Goal: Transaction & Acquisition: Purchase product/service

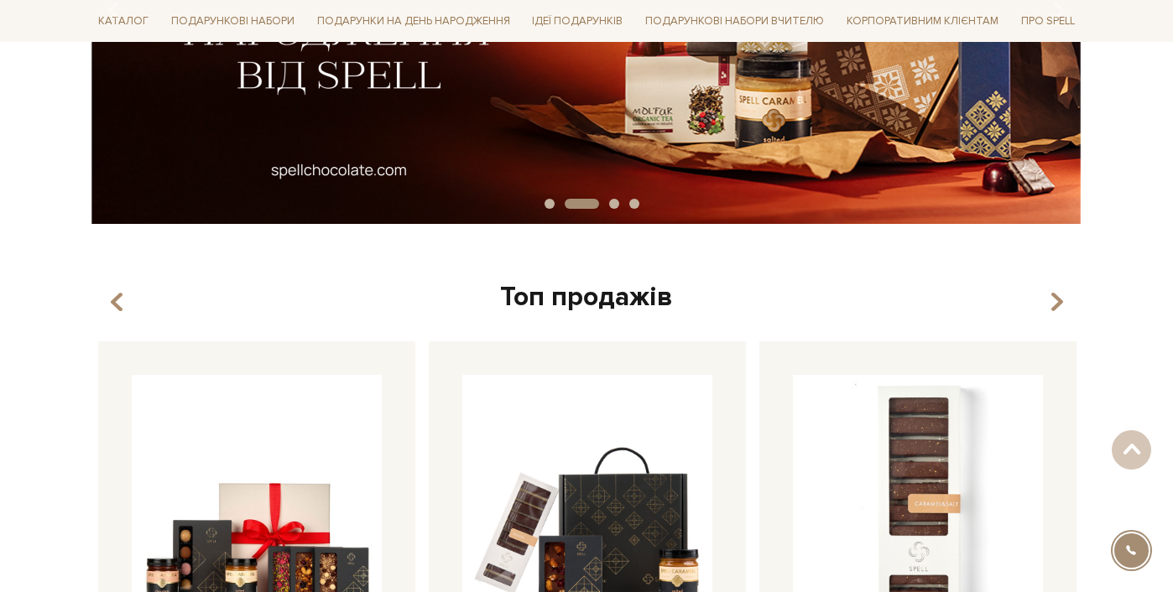
scroll to position [74, 0]
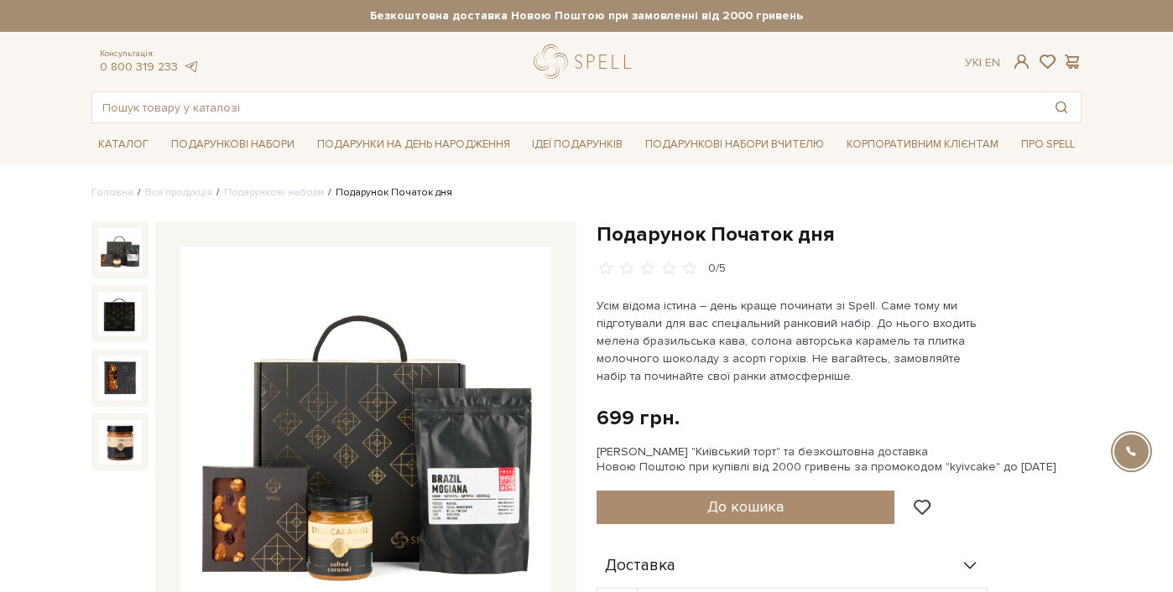
click at [747, 509] on span "До кошика" at bounding box center [745, 506] width 76 height 18
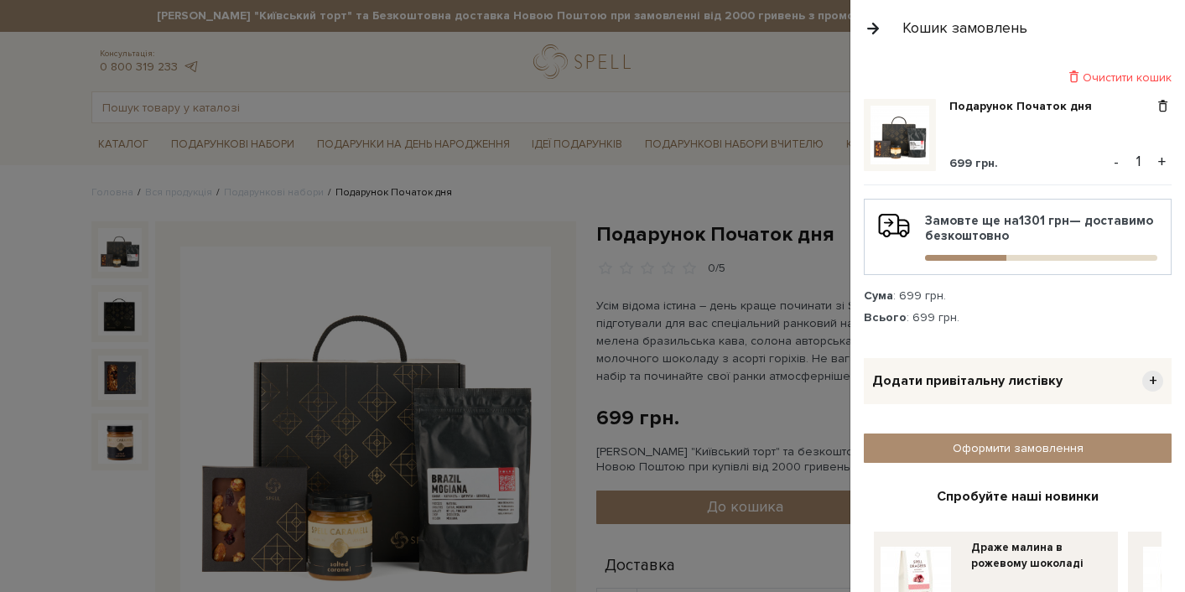
click at [959, 385] on span "Додати привітальну листівку" at bounding box center [967, 381] width 190 height 18
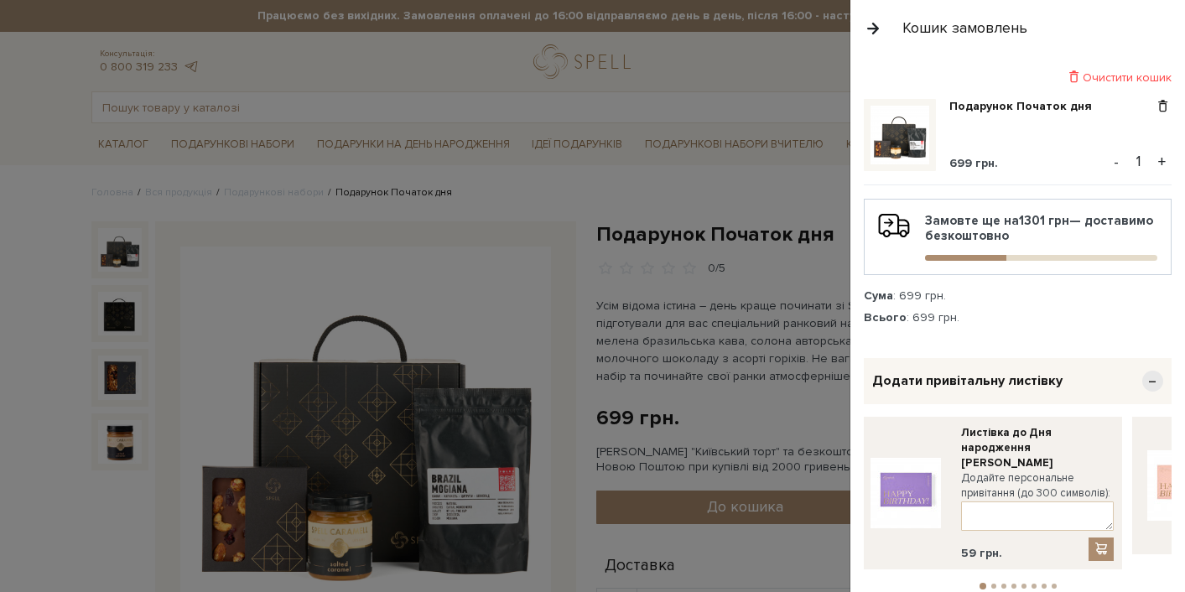
click at [1143, 373] on span "−" at bounding box center [1153, 381] width 21 height 21
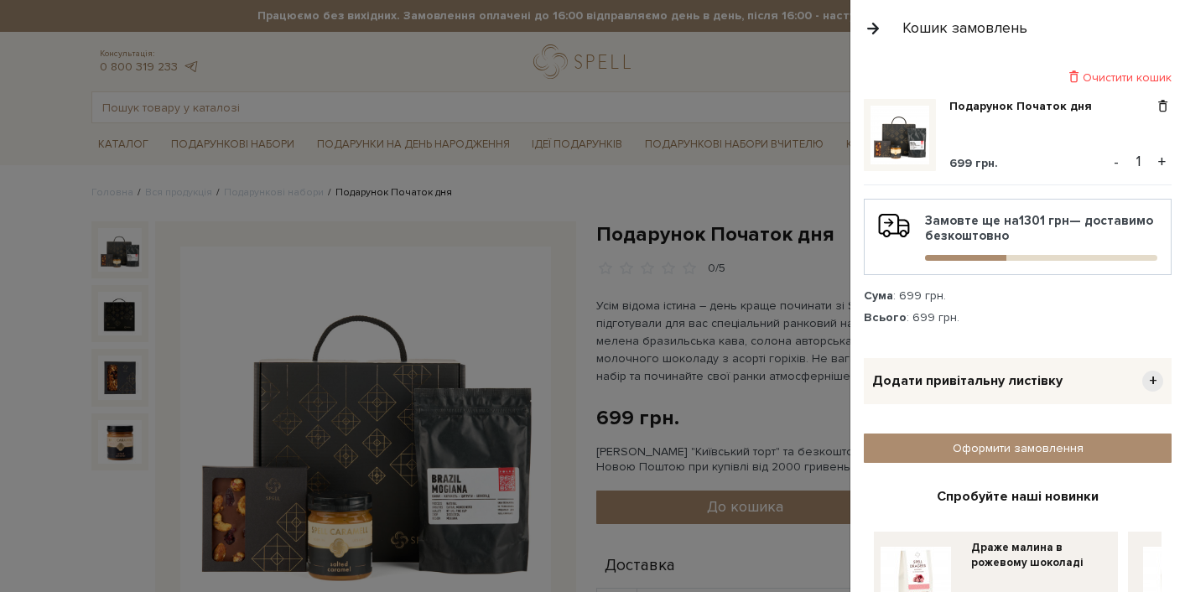
click at [1143, 373] on span "+" at bounding box center [1153, 381] width 21 height 21
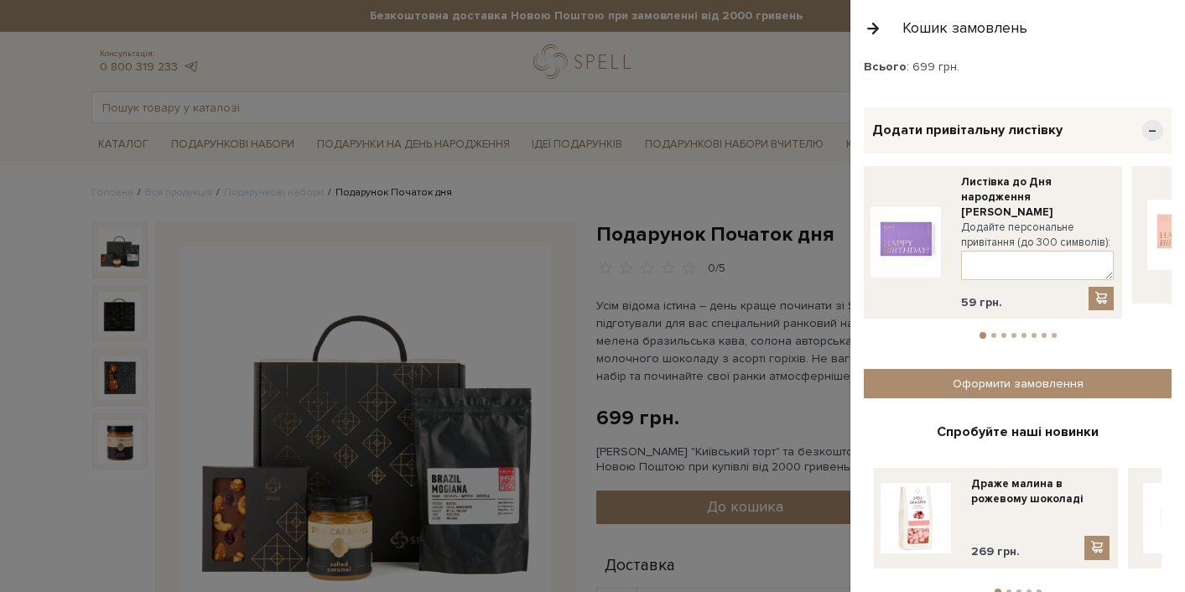
scroll to position [251, 0]
click at [992, 333] on button "2" at bounding box center [994, 335] width 5 height 5
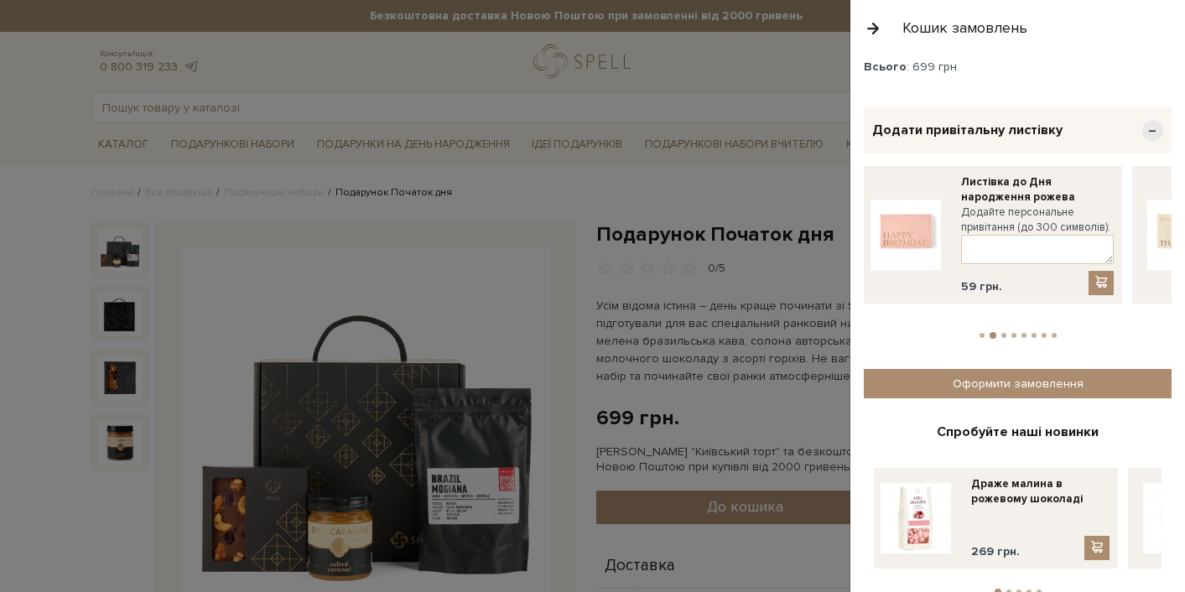
click at [1002, 333] on button "3" at bounding box center [1004, 335] width 5 height 5
click at [1012, 333] on button "4" at bounding box center [1014, 335] width 5 height 5
click at [1019, 333] on li "5" at bounding box center [1024, 335] width 10 height 5
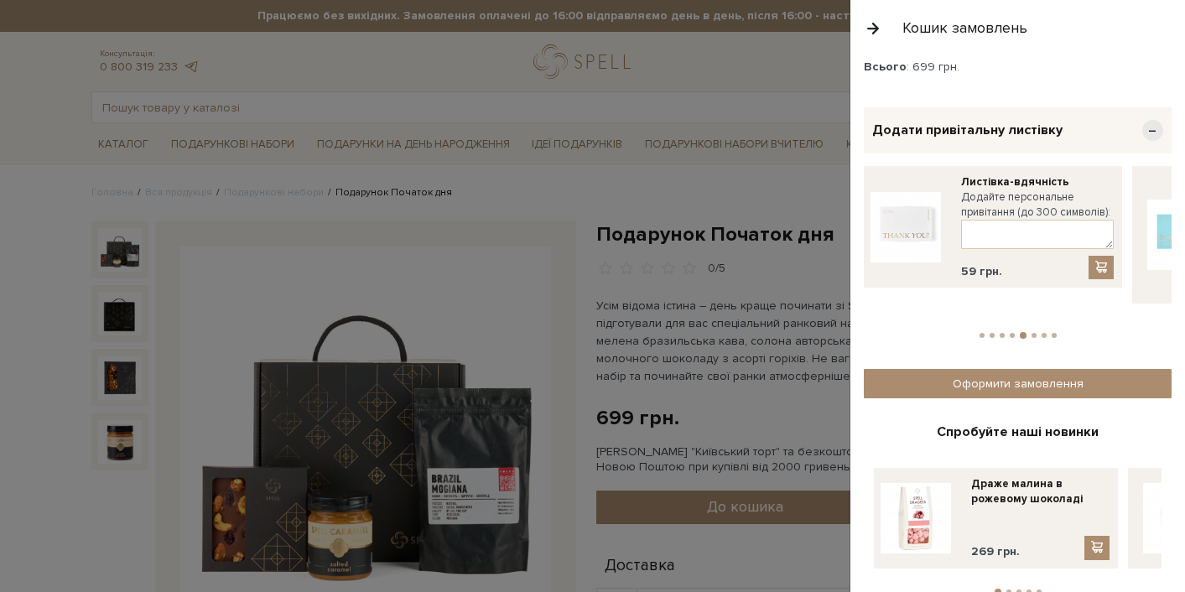
click at [1032, 333] on button "6" at bounding box center [1034, 335] width 5 height 5
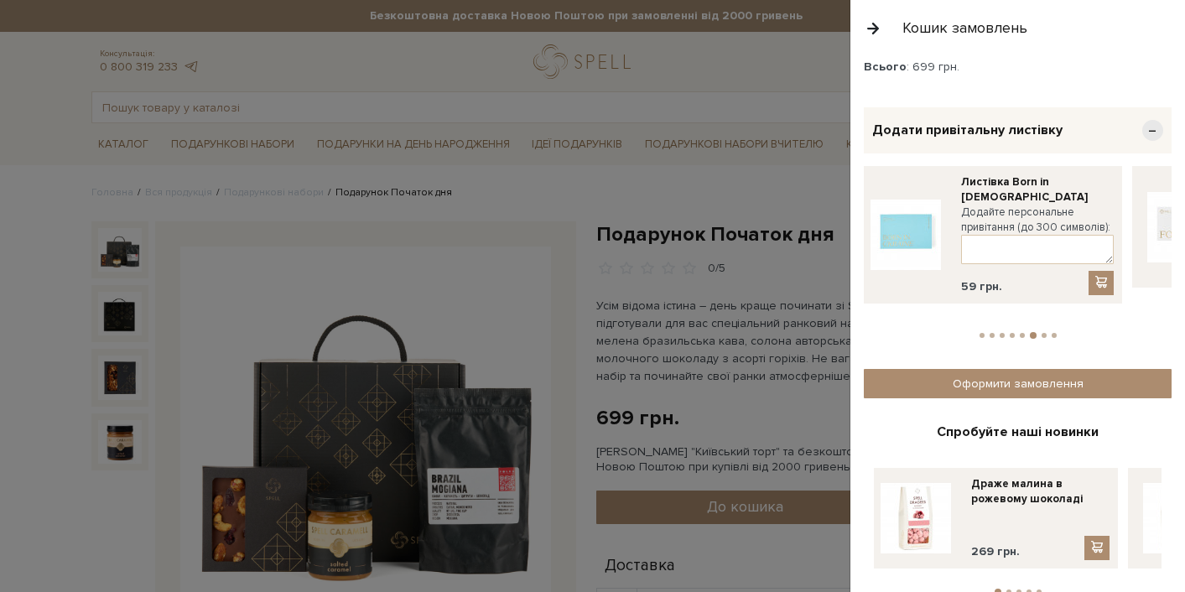
click at [1042, 333] on button "7" at bounding box center [1044, 335] width 5 height 5
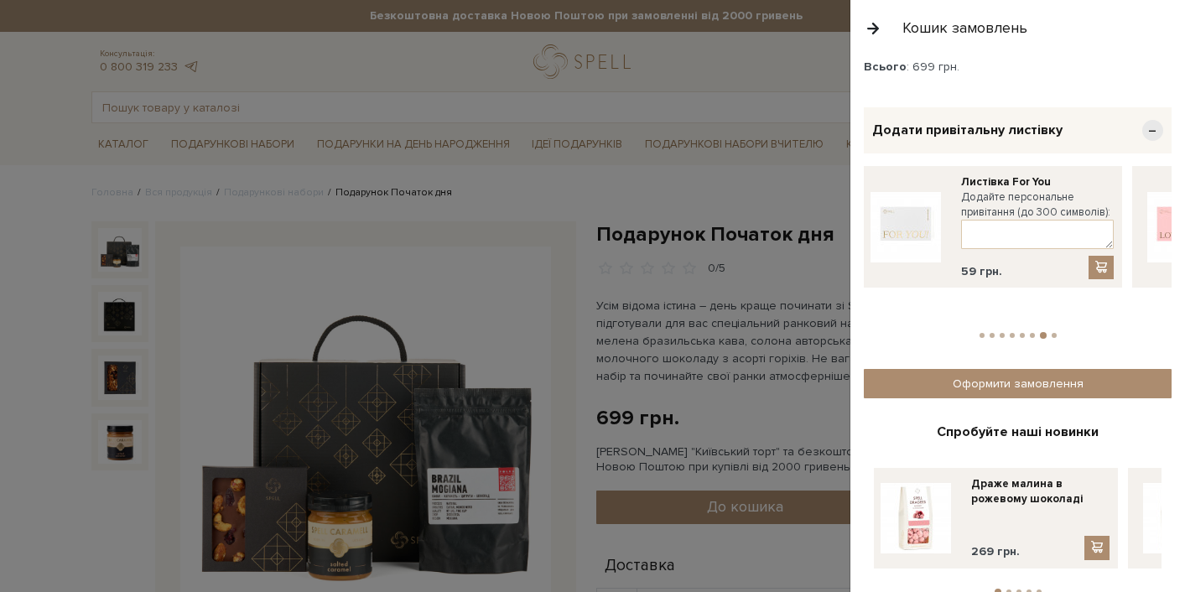
click at [1052, 333] on button "8" at bounding box center [1054, 335] width 5 height 5
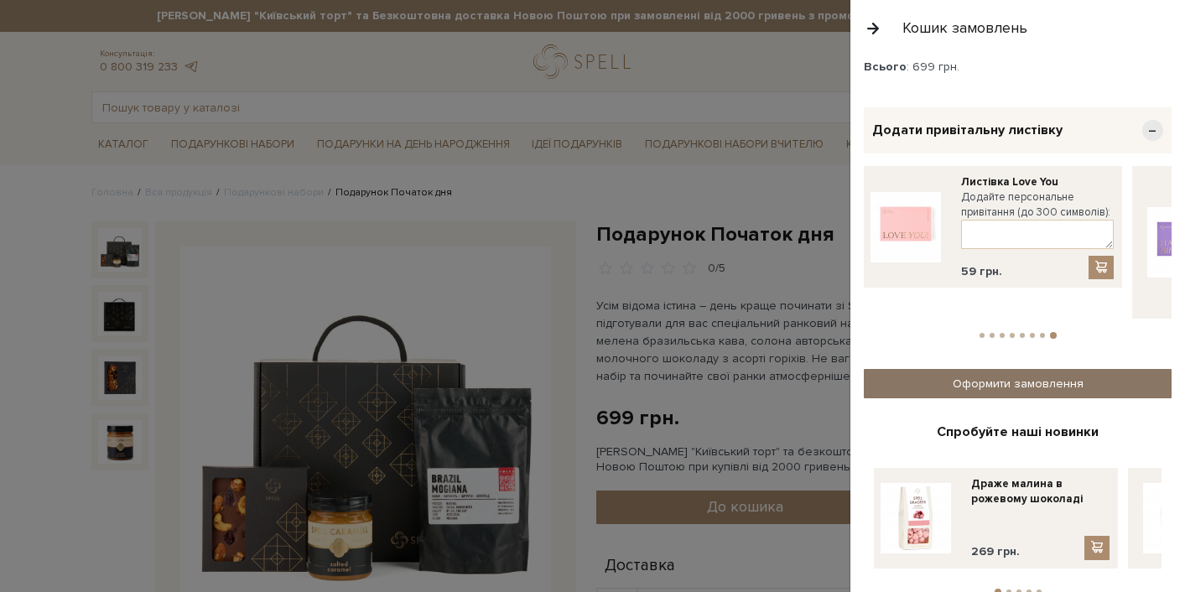
click at [1049, 369] on link "Оформити замовлення" at bounding box center [1018, 383] width 308 height 29
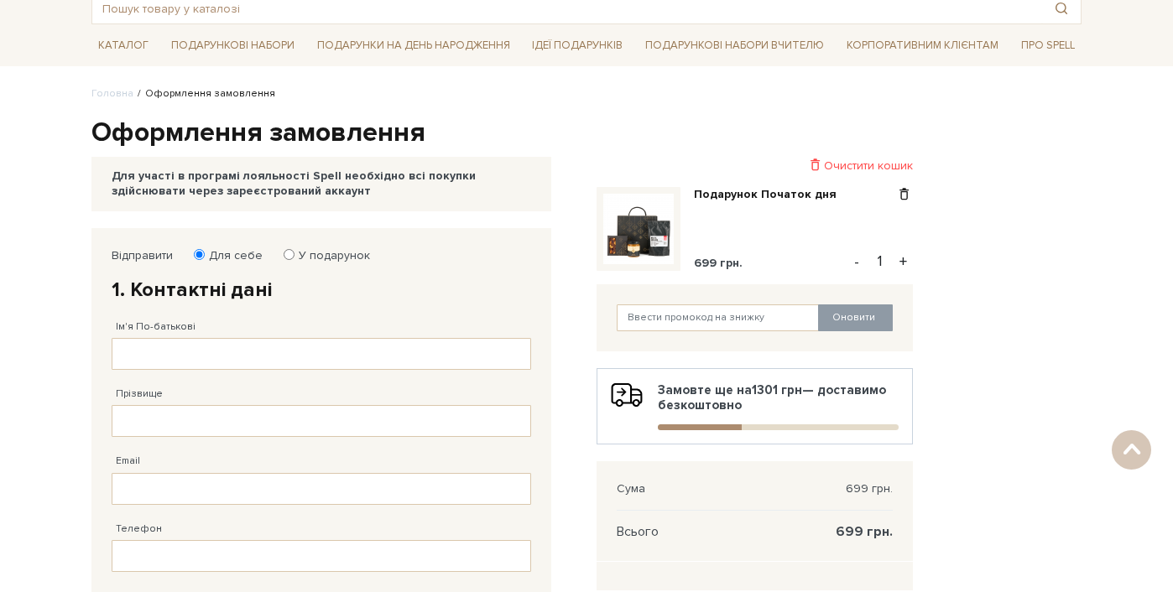
scroll to position [30, 0]
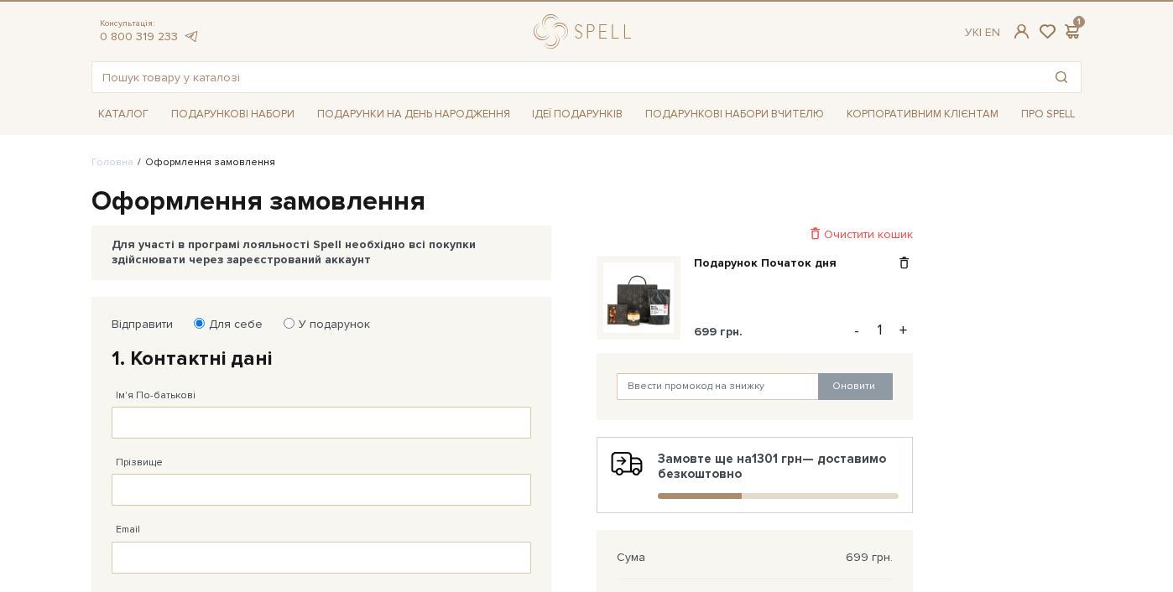
click at [288, 323] on input "У подарунок" at bounding box center [289, 323] width 11 height 11
radio input "true"
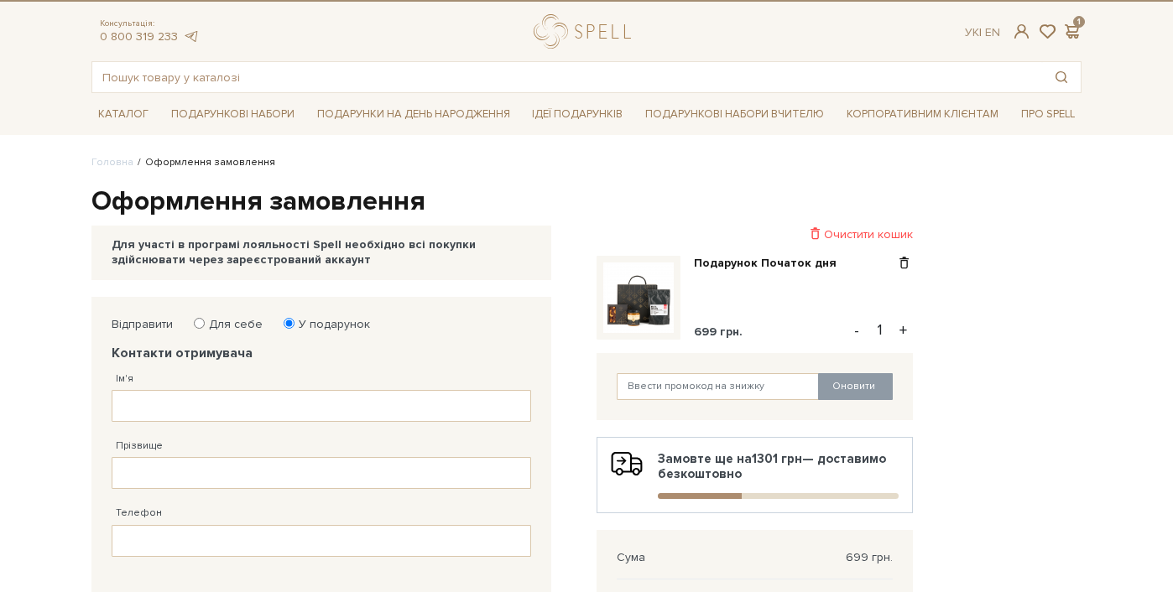
click at [197, 325] on input "Для себе" at bounding box center [199, 323] width 11 height 11
radio input "true"
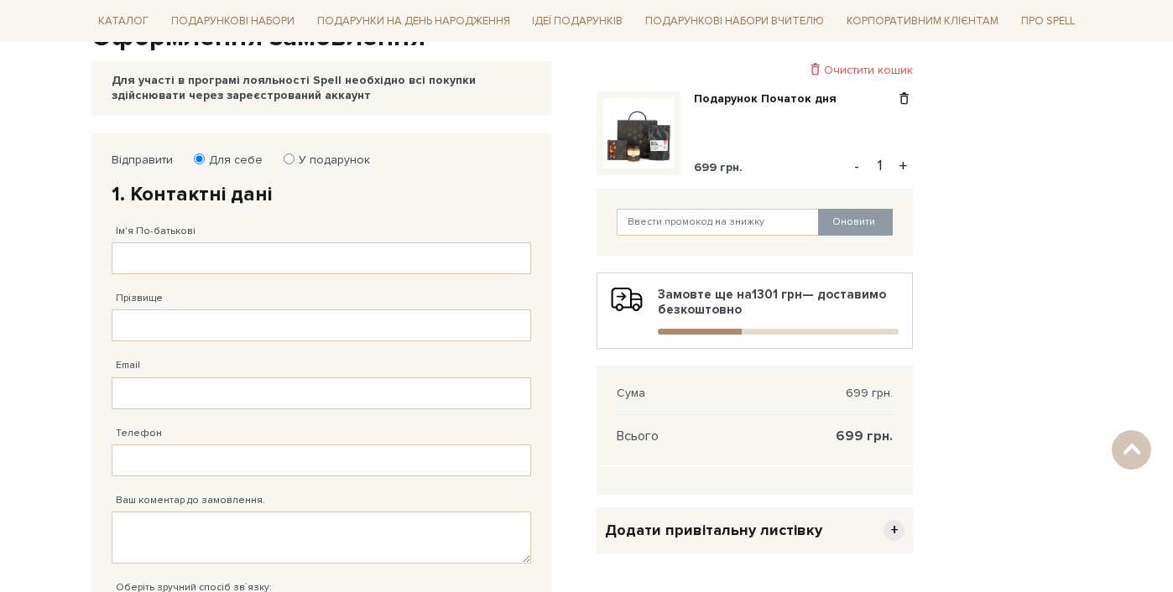
scroll to position [196, 0]
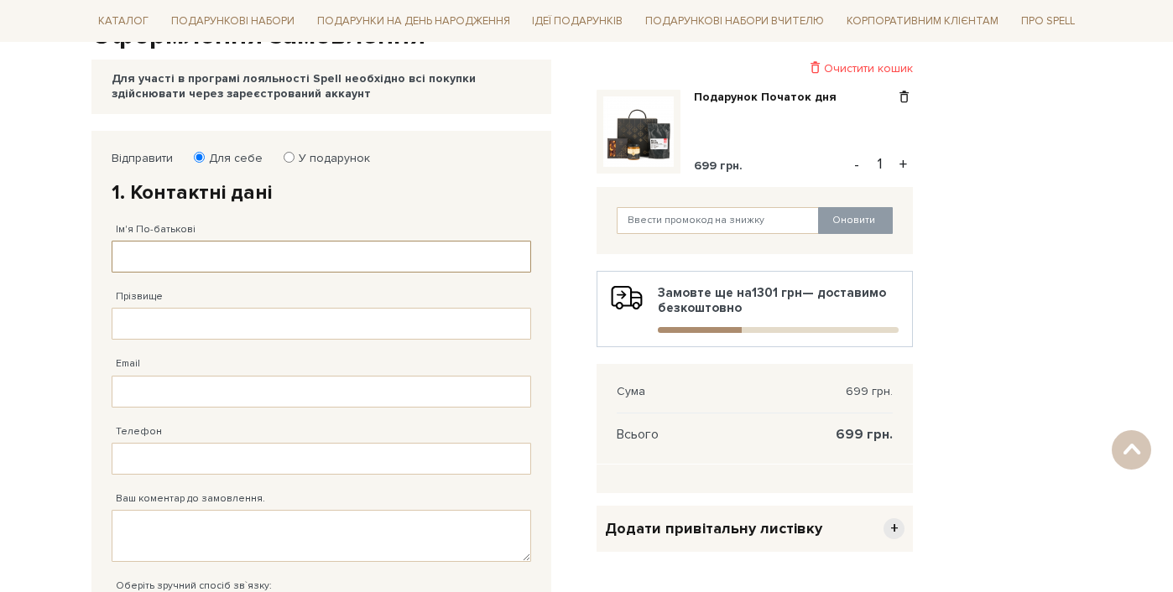
click at [283, 263] on input "Ім'я По-батькові" at bounding box center [321, 257] width 419 height 32
type input "[PERSON_NAME]"
click at [299, 320] on input "Прізвище" at bounding box center [321, 324] width 419 height 32
type input "[PERSON_NAME]"
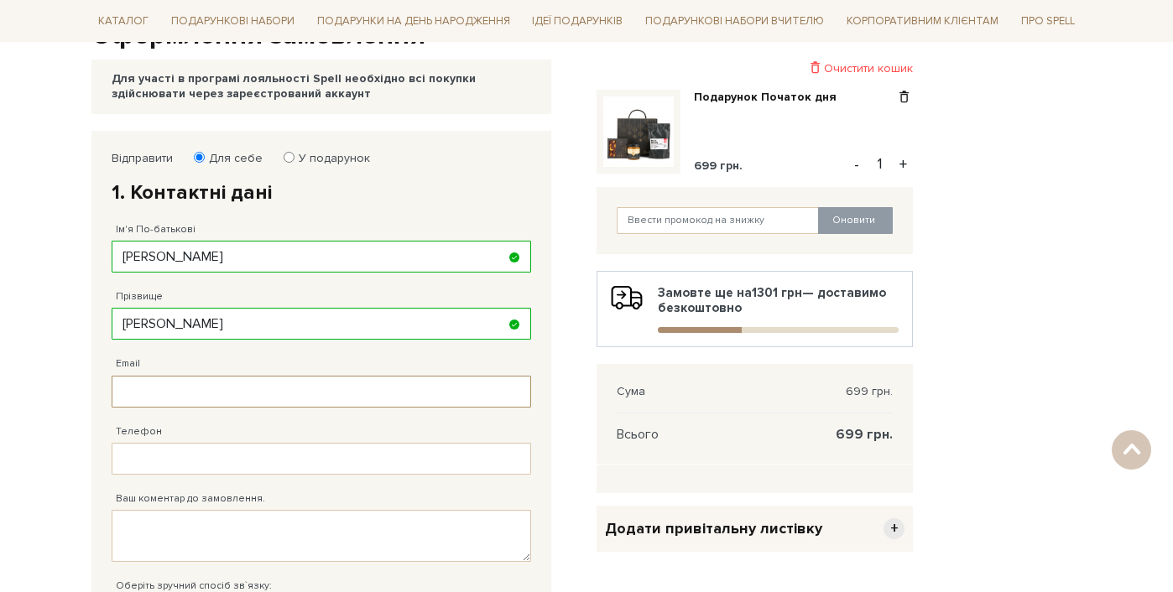
click at [272, 398] on input "Email" at bounding box center [321, 392] width 419 height 32
type input "[PERSON_NAME][EMAIL_ADDRESS][DOMAIN_NAME]"
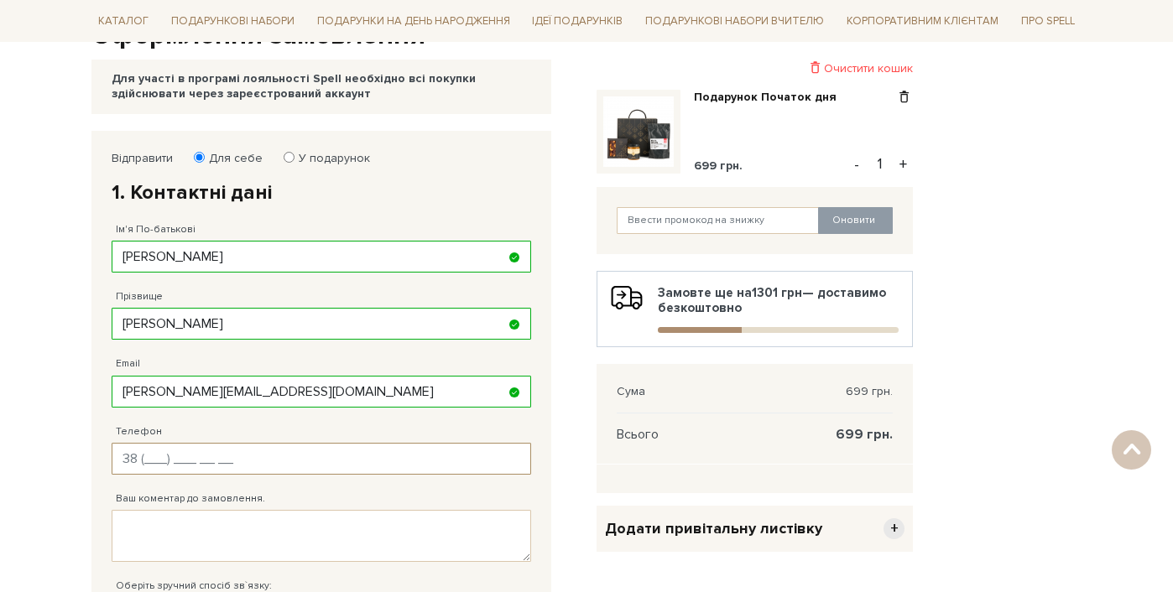
click at [271, 464] on input "Телефон" at bounding box center [321, 459] width 419 height 32
type input "[PHONE_NUMBER]"
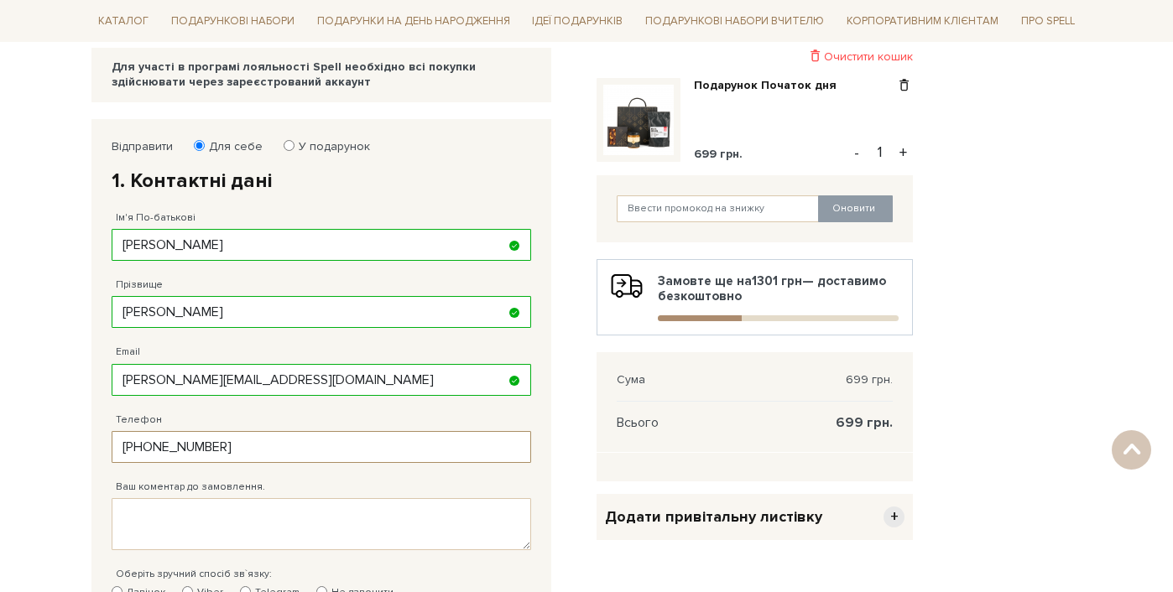
scroll to position [331, 0]
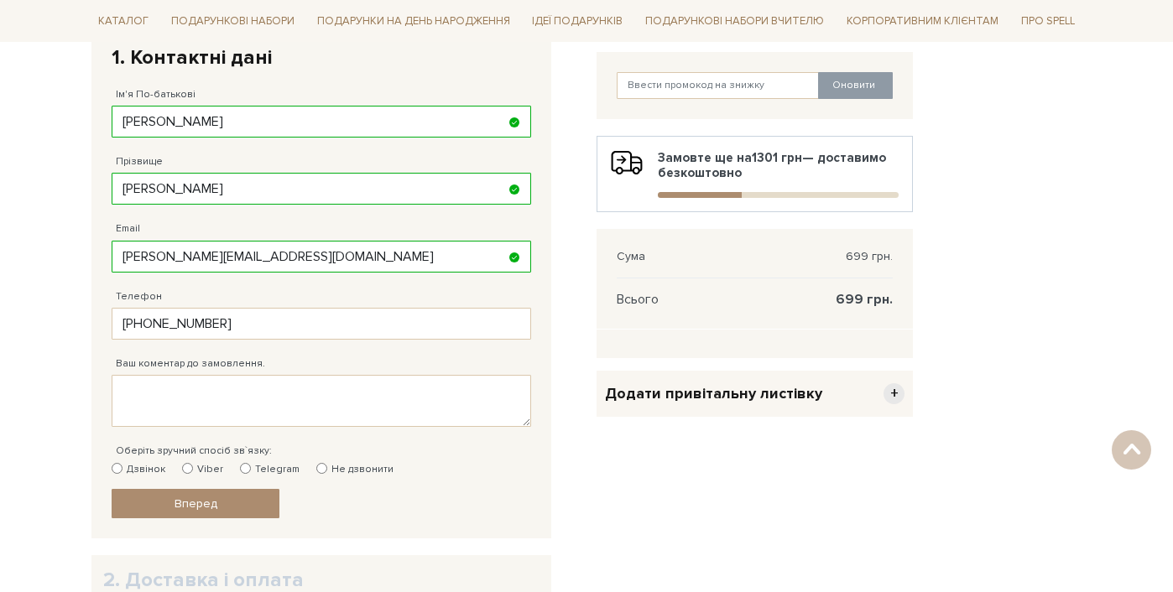
click at [441, 495] on fieldset "Відправити Для себе У подарунок 1. Контактні дані Ім'я По-батькові [GEOGRAPHIC_…" at bounding box center [321, 267] width 419 height 503
click at [184, 471] on input "Viber" at bounding box center [187, 468] width 11 height 11
radio input "true"
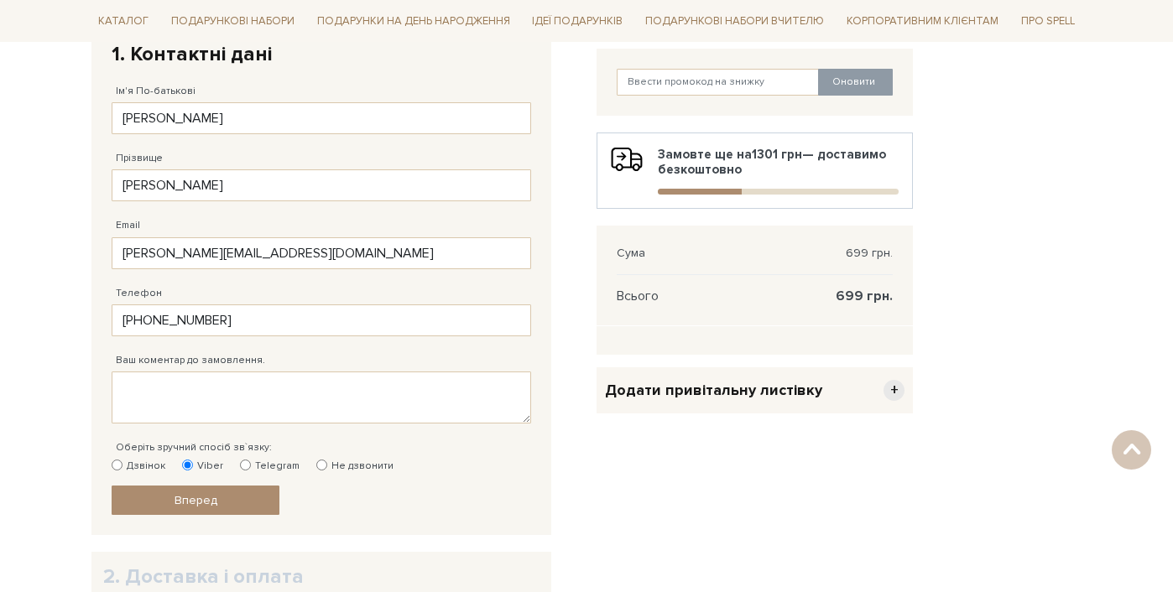
scroll to position [346, 0]
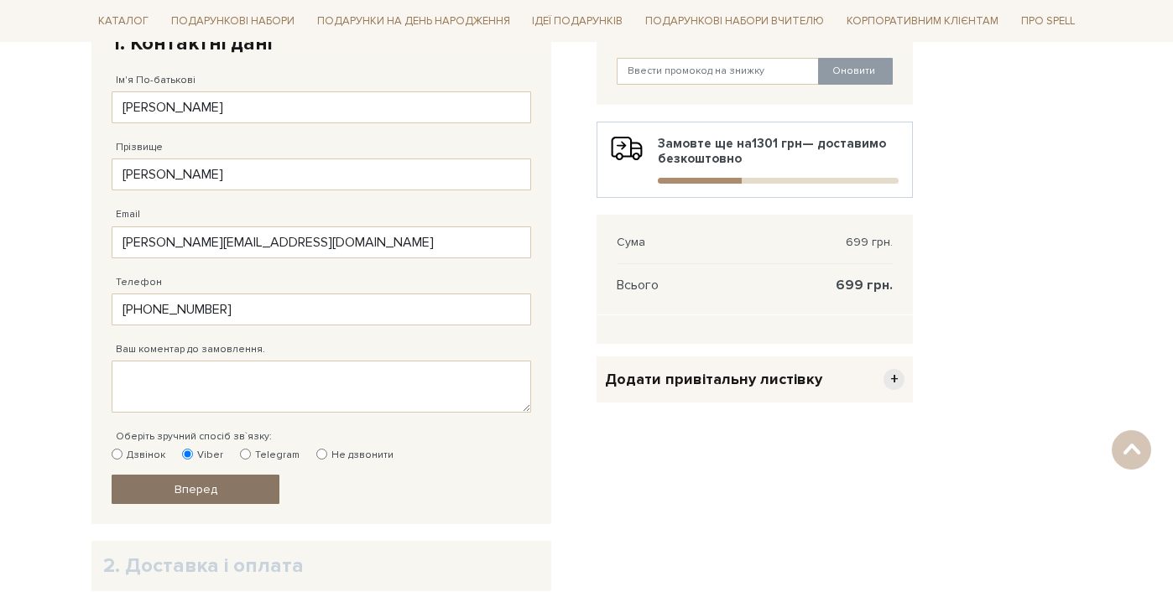
click at [256, 491] on link "Вперед" at bounding box center [196, 489] width 168 height 29
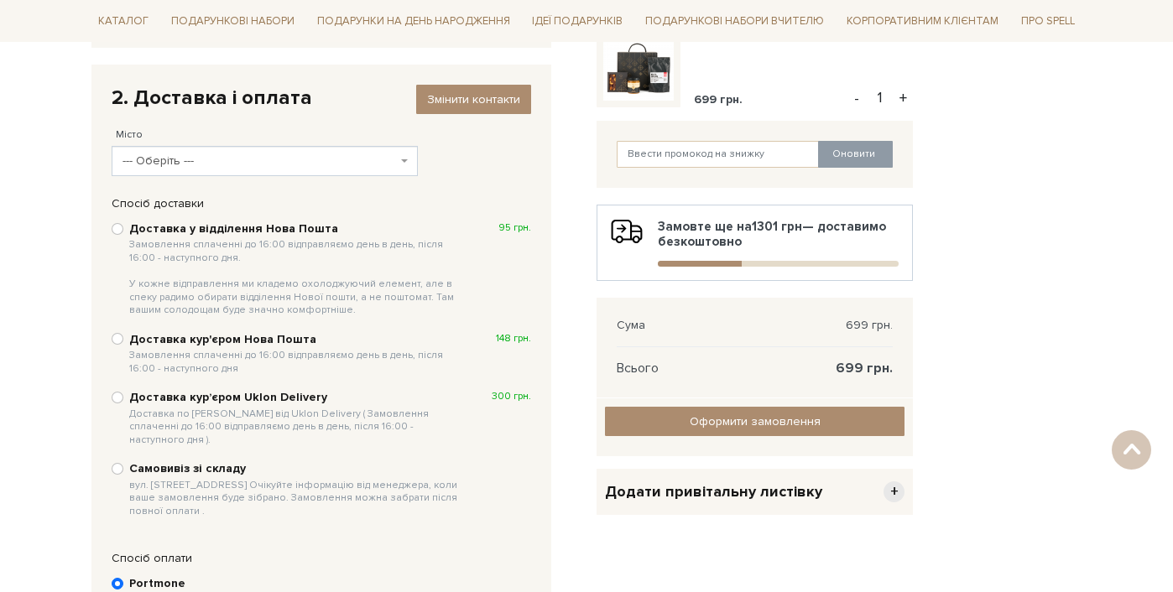
scroll to position [262, 0]
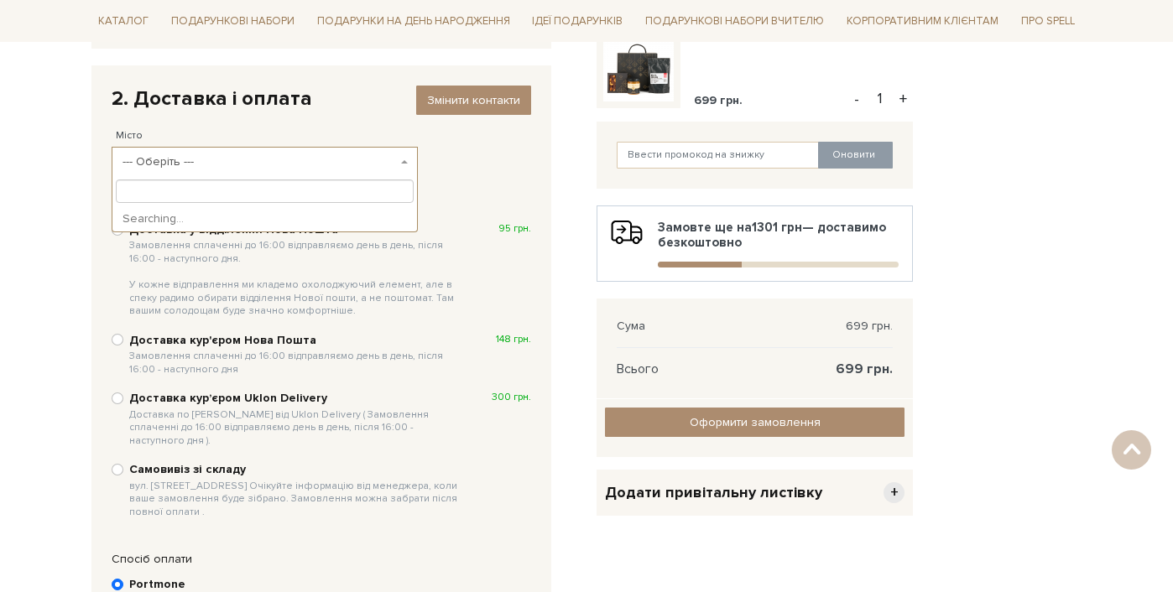
click at [267, 152] on span "--- Оберіть ---" at bounding box center [265, 162] width 306 height 30
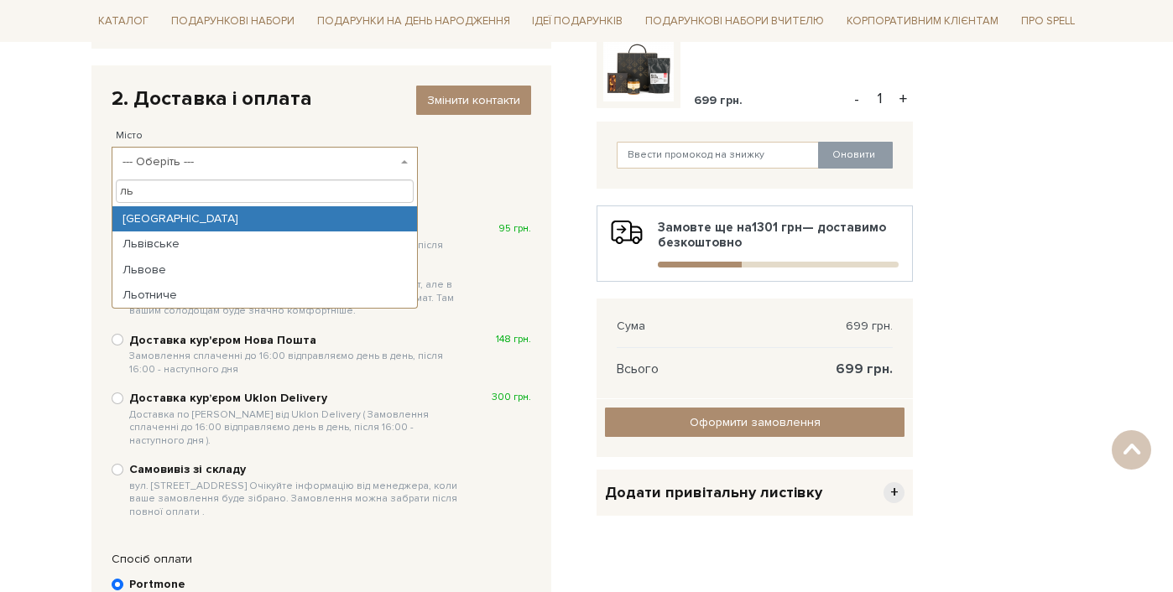
type input "ль"
select select "[GEOGRAPHIC_DATA]"
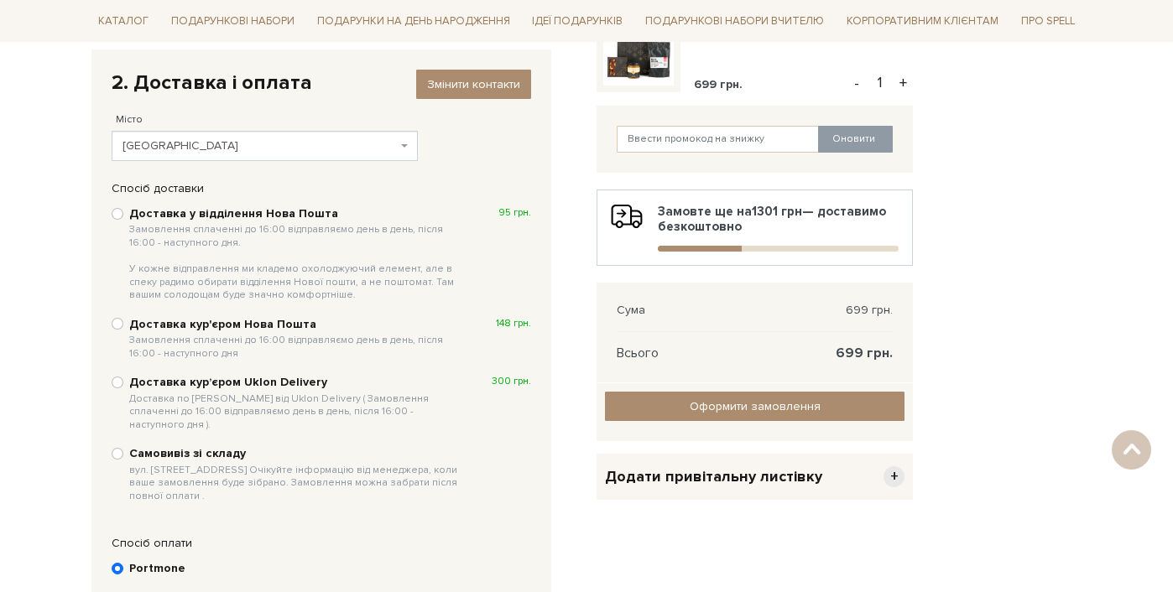
scroll to position [292, 0]
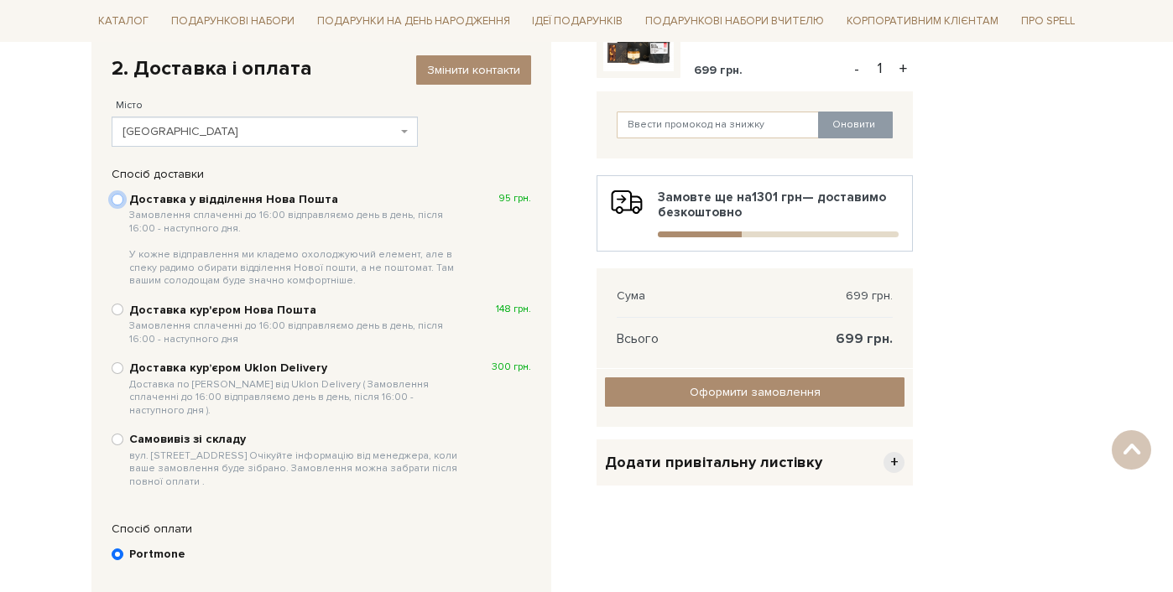
click at [117, 198] on input "Доставка у відділення Нова Пошта Замовлення сплаченні до 16:00 відправляємо ден…" at bounding box center [118, 200] width 12 height 12
radio input "true"
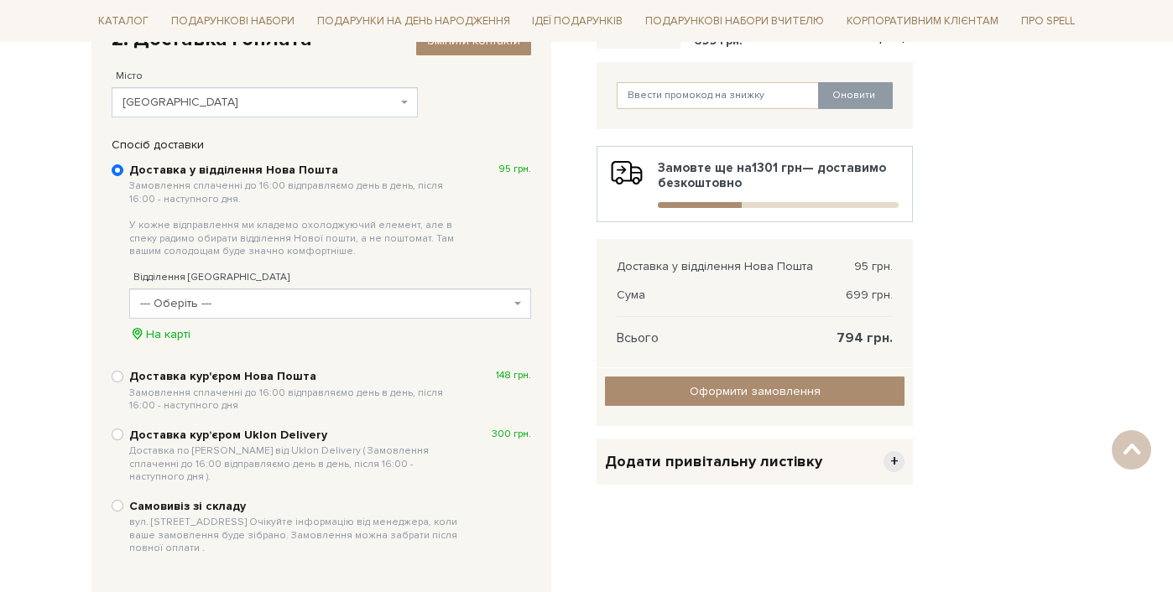
scroll to position [323, 0]
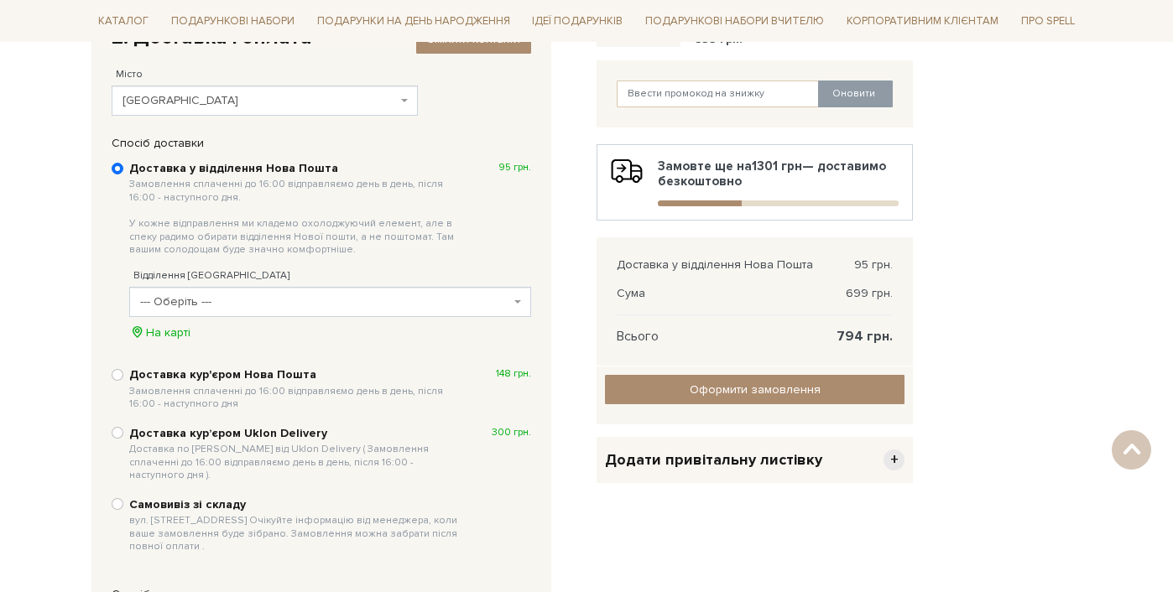
click at [412, 308] on span "--- Оберіть ---" at bounding box center [325, 302] width 370 height 17
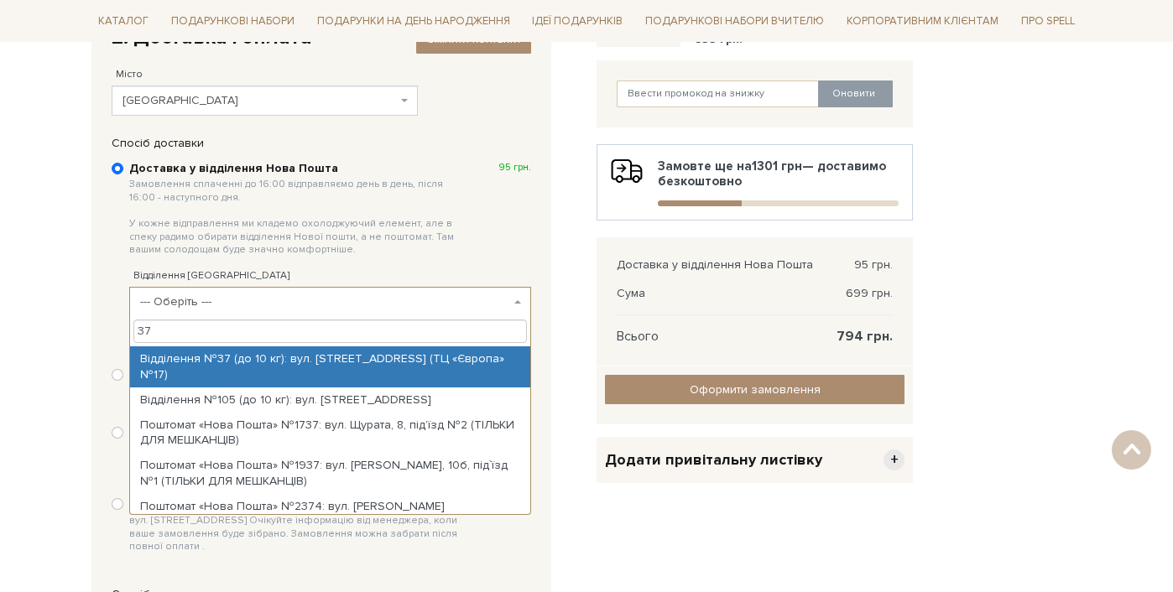
type input "37"
select select "Відділення №37 (до 10 кг): вул. [STREET_ADDRESS] (ТЦ «Європа» №17)"
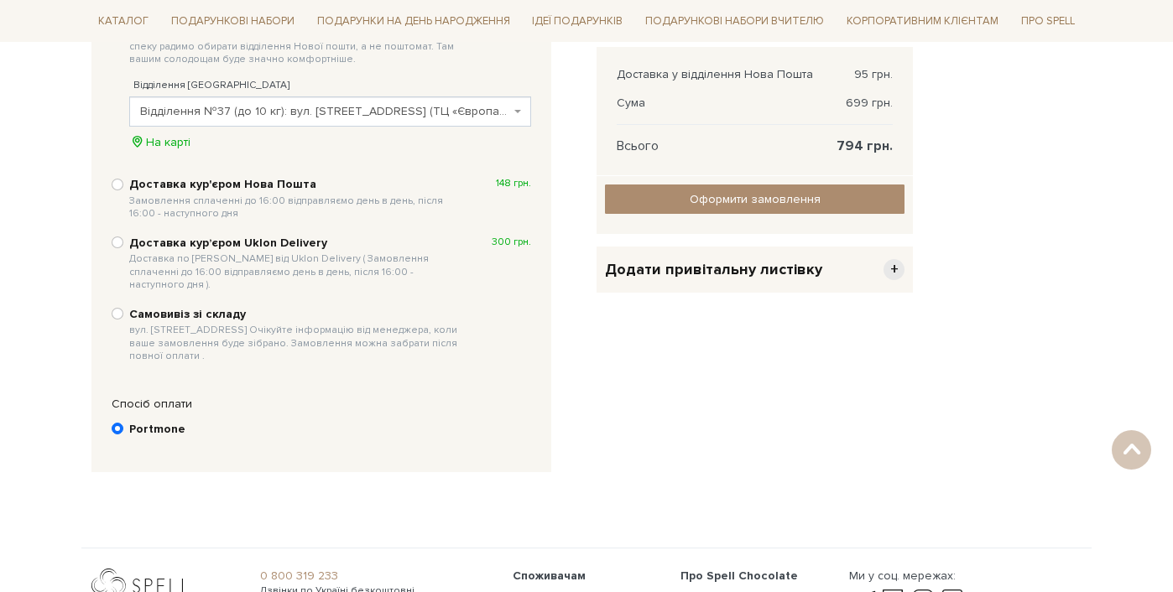
scroll to position [362, 0]
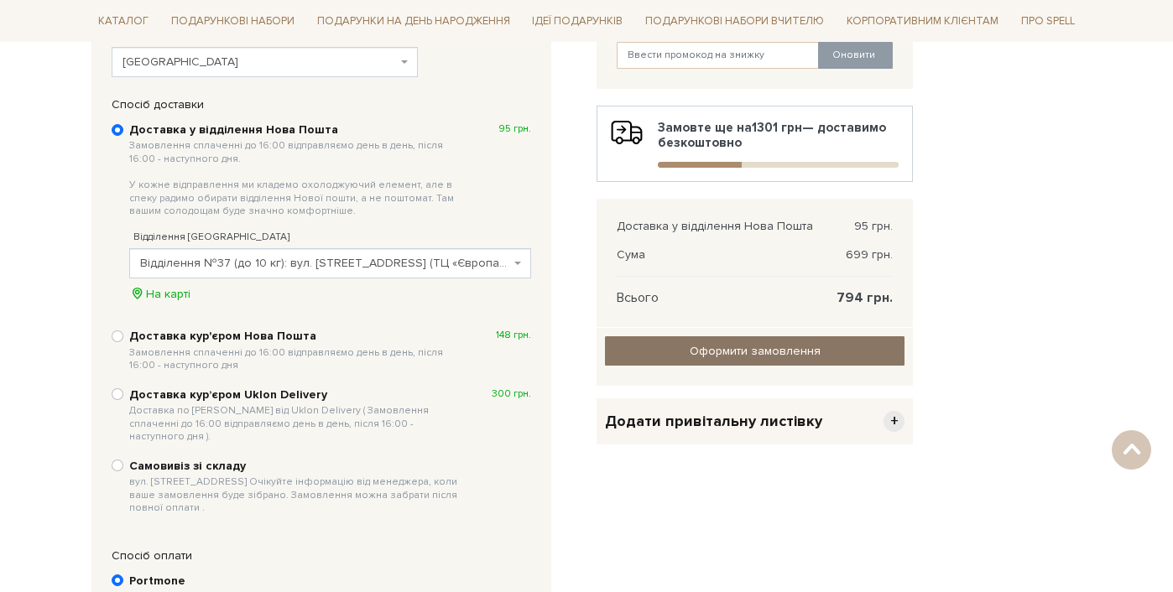
click at [783, 343] on input "Оформити замовлення" at bounding box center [754, 350] width 299 height 29
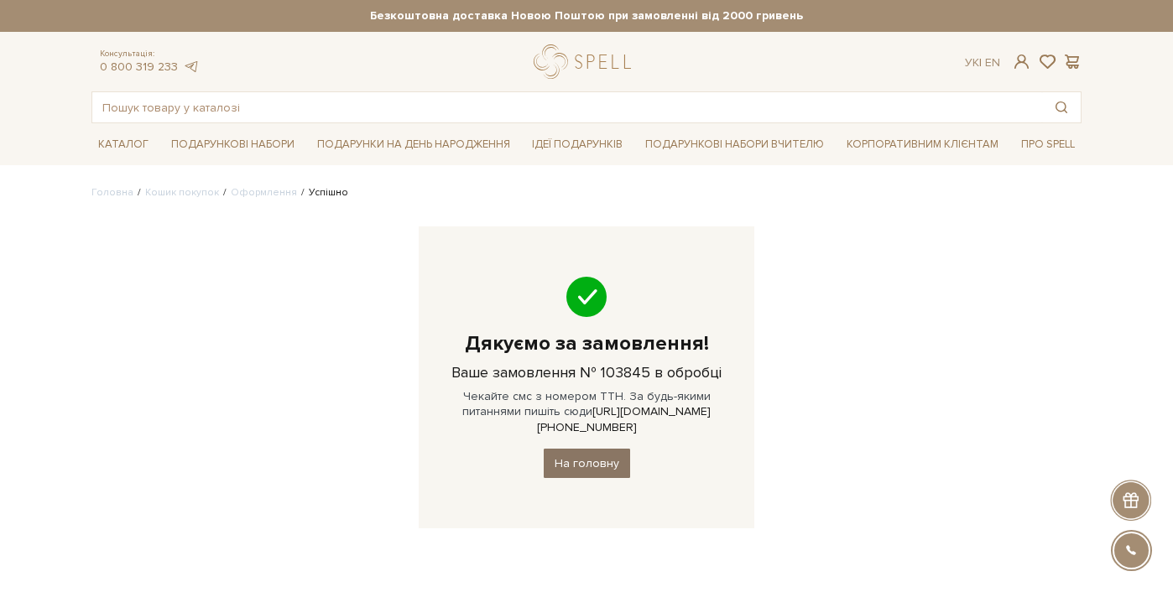
click at [572, 449] on link "На головну" at bounding box center [587, 463] width 86 height 29
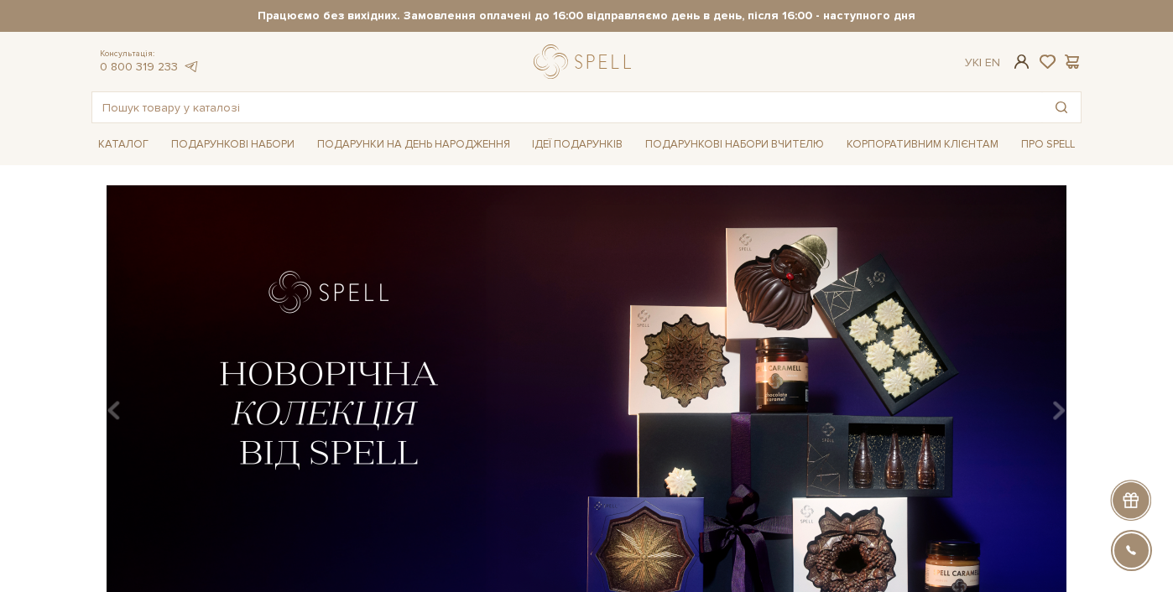
click at [1025, 61] on span at bounding box center [1022, 62] width 20 height 18
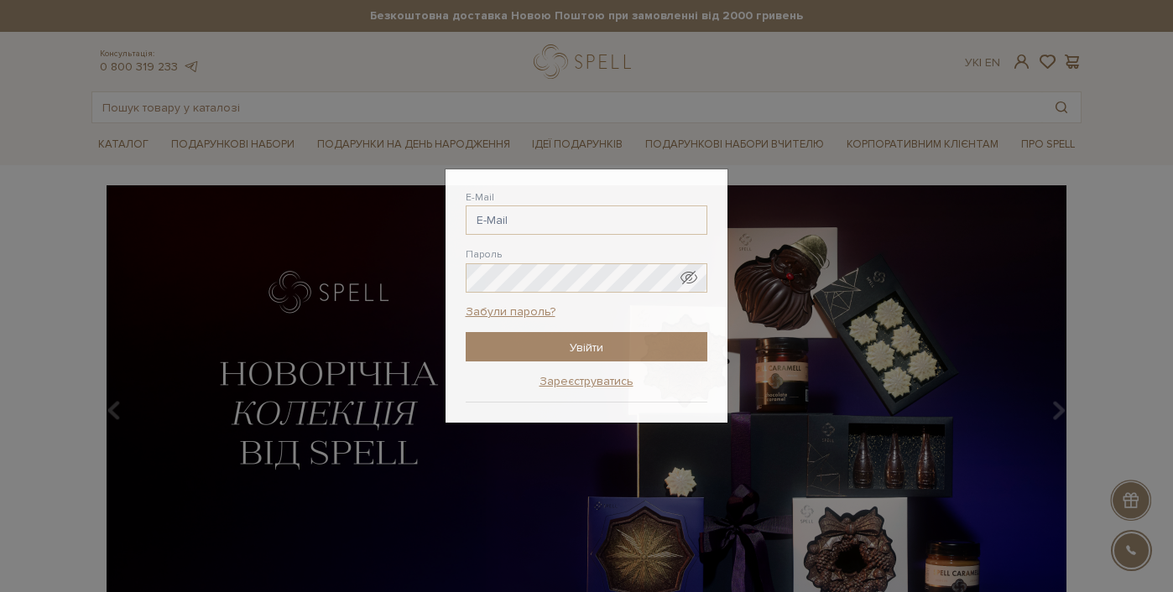
click at [1139, 174] on div "Авторизація E-Mail Пароль Забули пароль? Увійти Зареєструватись Забули пароль? …" at bounding box center [586, 296] width 1173 height 592
